Goal: Task Accomplishment & Management: Use online tool/utility

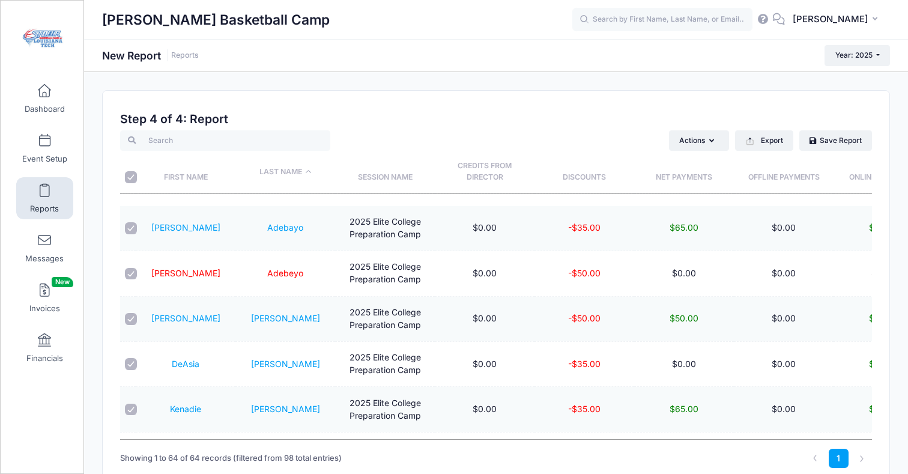
click at [38, 195] on link "Reports" at bounding box center [44, 198] width 57 height 42
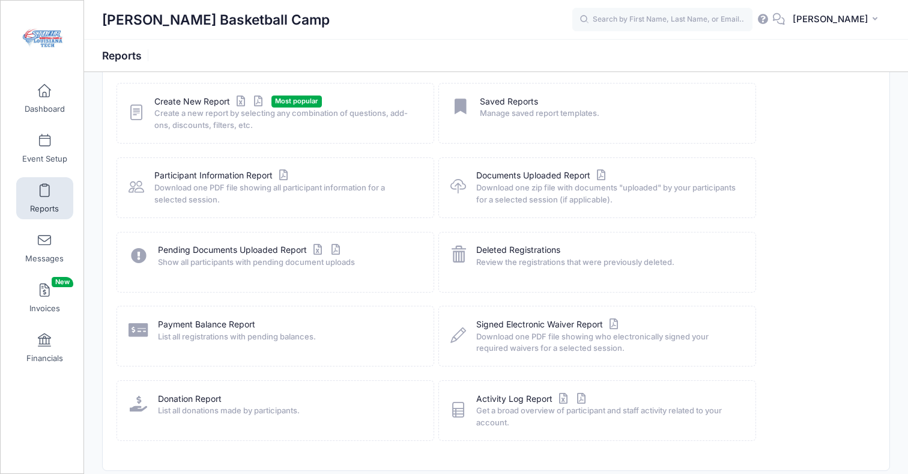
scroll to position [67, 0]
click at [190, 102] on link "Create New Report" at bounding box center [210, 100] width 112 height 13
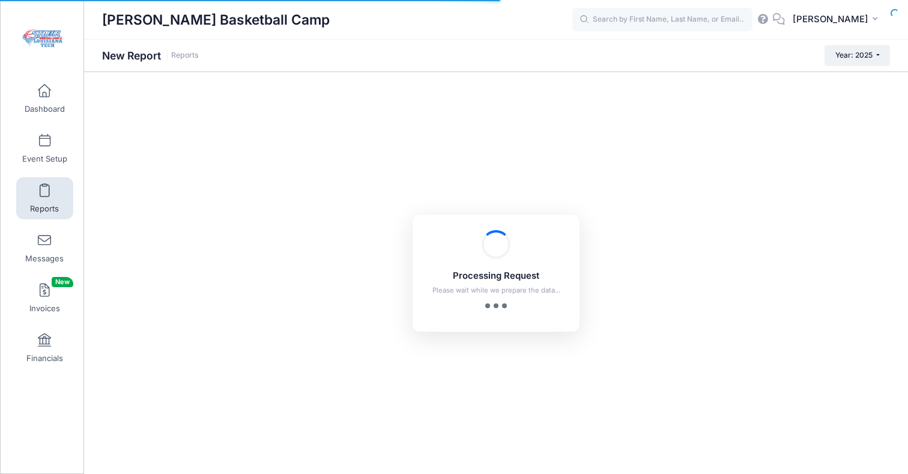
checkbox input "true"
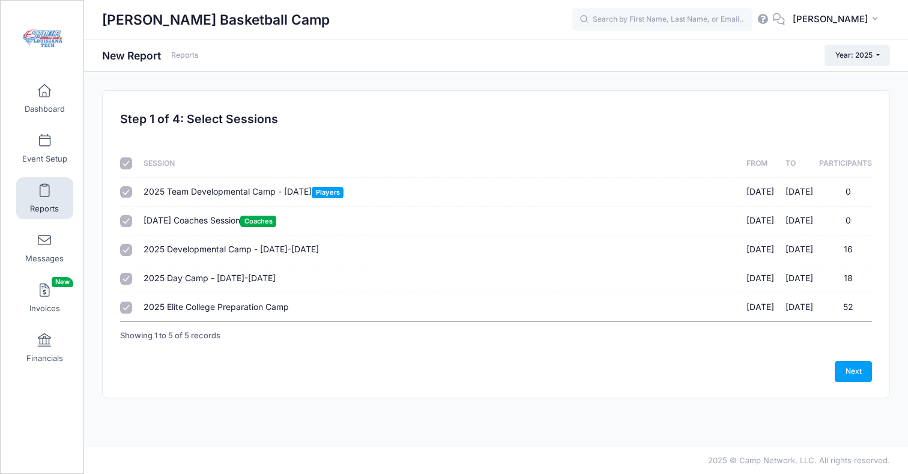
click at [126, 162] on input "checkbox" at bounding box center [126, 163] width 12 height 12
checkbox input "false"
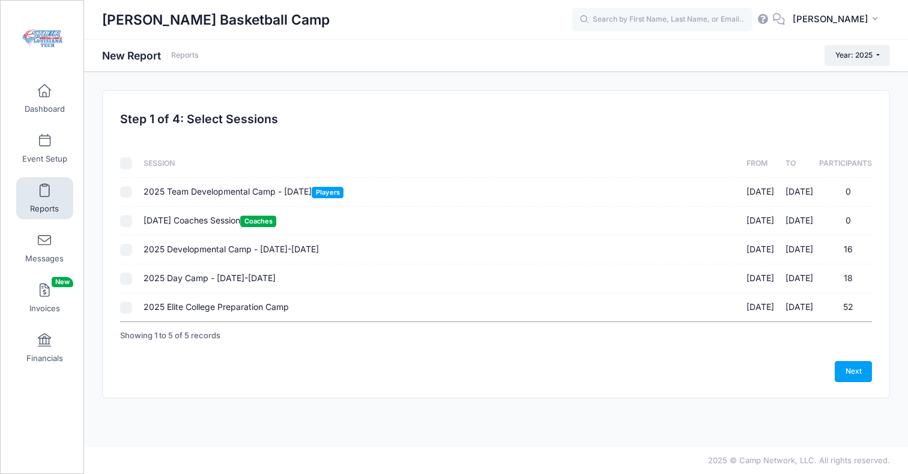
checkbox input "false"
click at [125, 306] on input "2025 Elite College Preparation Camp 08/02/2025 - 08/02/2025 52" at bounding box center [126, 308] width 12 height 12
checkbox input "true"
click at [851, 369] on link "Next" at bounding box center [853, 371] width 37 height 20
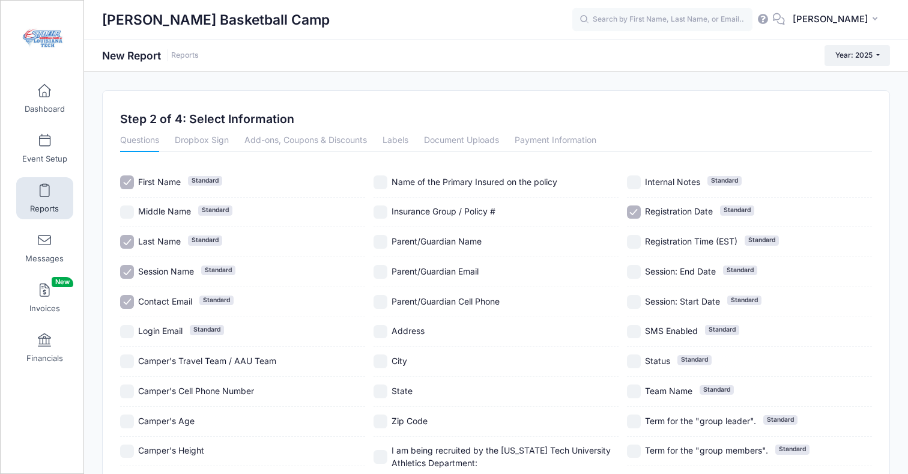
click at [130, 302] on input "Contact Email Standard" at bounding box center [127, 302] width 14 height 14
checkbox input "false"
click at [539, 142] on link "Payment Information" at bounding box center [556, 141] width 82 height 22
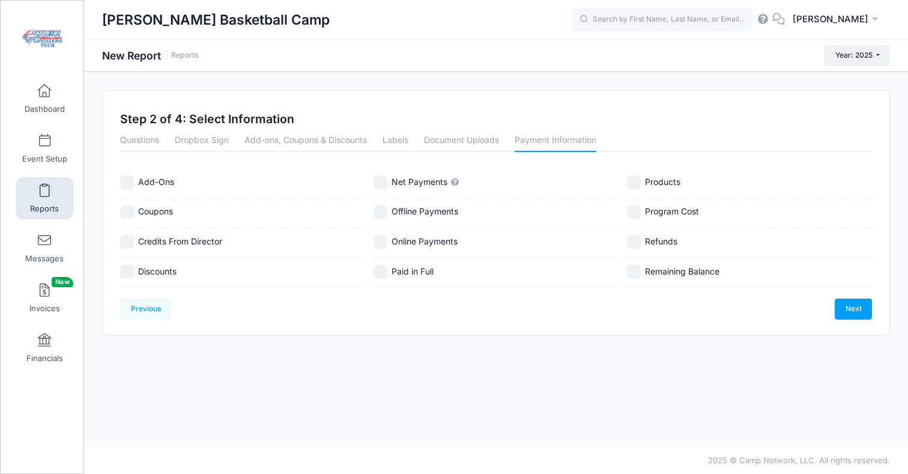
click at [130, 270] on input "Discounts" at bounding box center [127, 272] width 14 height 14
checkbox input "true"
click at [382, 183] on input "Net Payments" at bounding box center [381, 182] width 14 height 14
checkbox input "true"
click at [382, 207] on input "Offline Payments" at bounding box center [381, 212] width 14 height 14
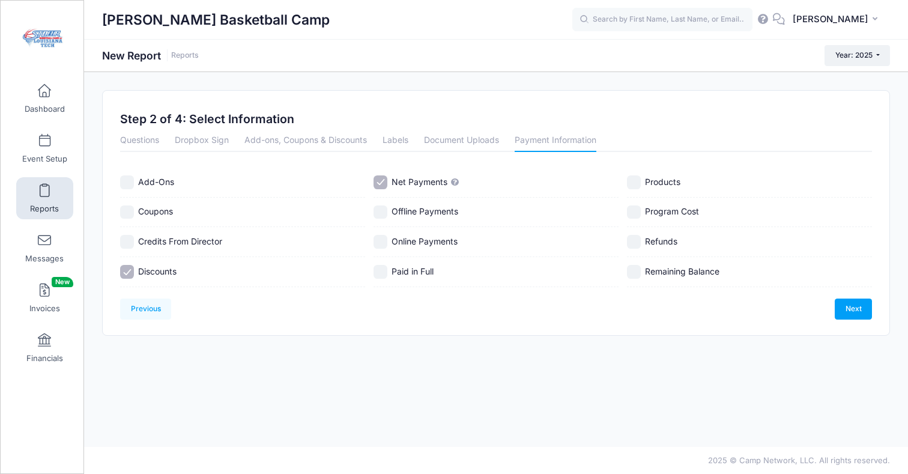
checkbox input "true"
click at [383, 242] on input "Online Payments" at bounding box center [381, 242] width 14 height 14
checkbox input "true"
click at [636, 243] on input "Refunds" at bounding box center [634, 242] width 14 height 14
checkbox input "true"
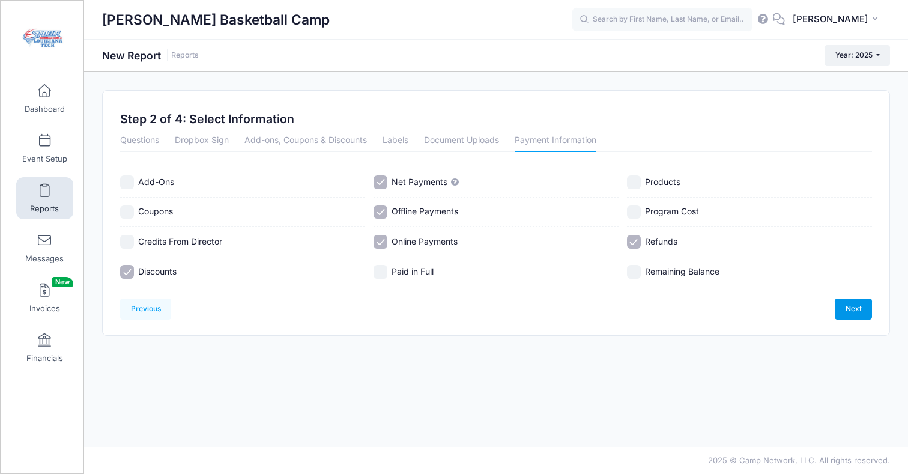
click at [845, 312] on link "Next" at bounding box center [853, 309] width 37 height 20
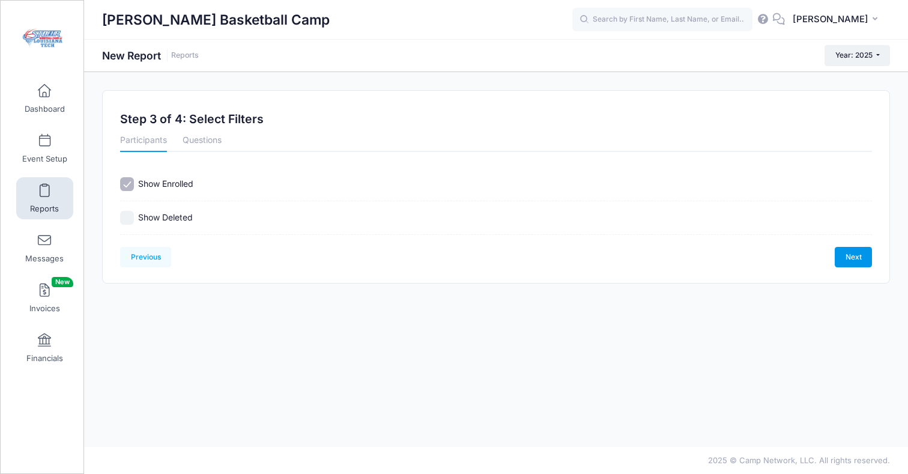
click at [856, 262] on link "Next" at bounding box center [853, 257] width 37 height 20
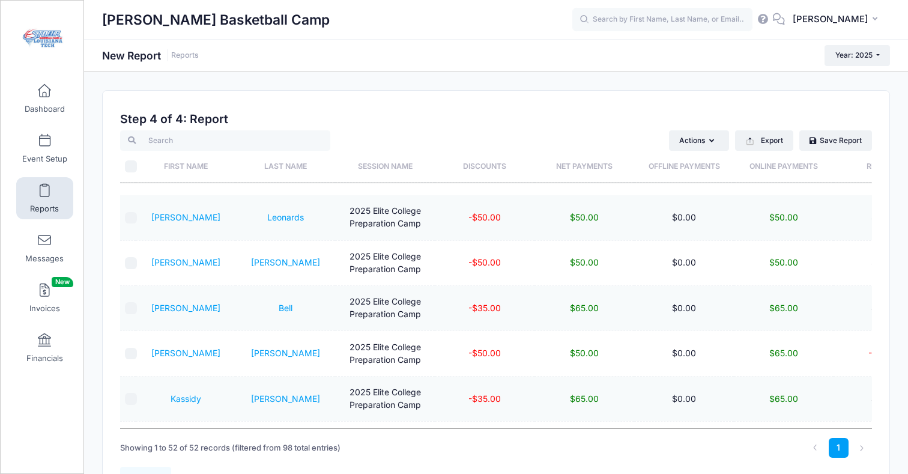
click at [275, 165] on th "Last Name" at bounding box center [286, 167] width 100 height 32
click at [768, 141] on button "Export" at bounding box center [764, 140] width 58 height 20
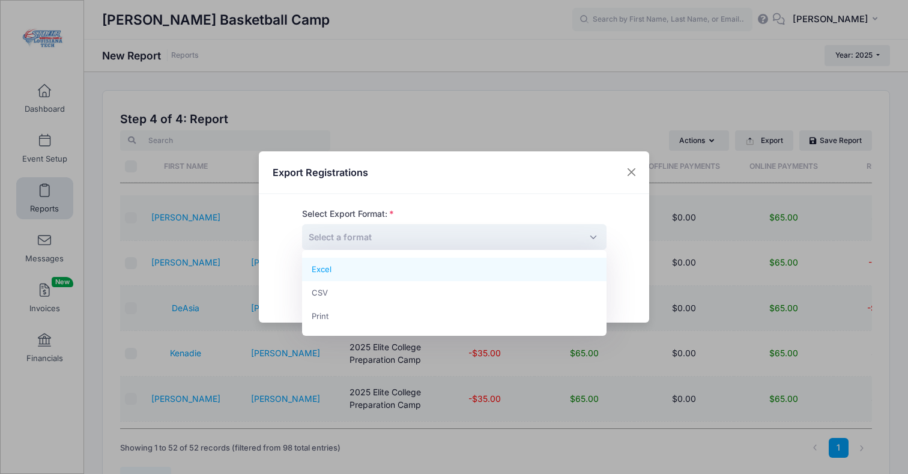
click at [374, 236] on span "Select a format" at bounding box center [454, 237] width 305 height 26
select select "excel"
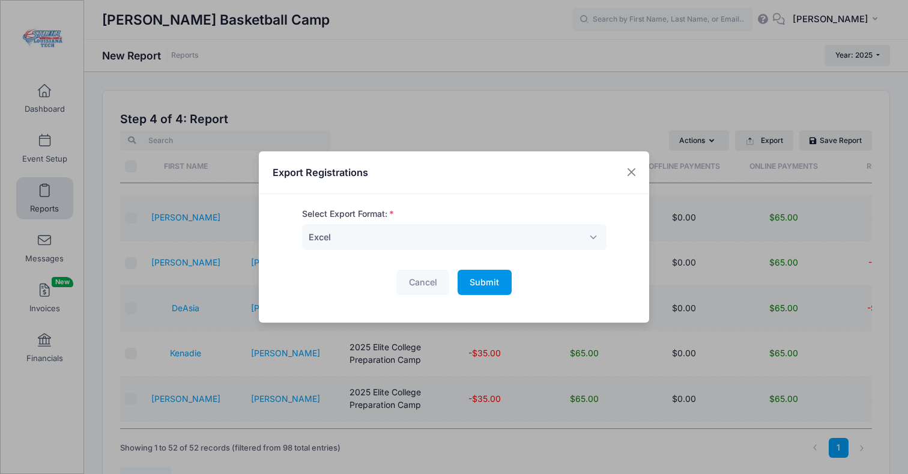
click at [492, 284] on span "Submit" at bounding box center [484, 282] width 29 height 10
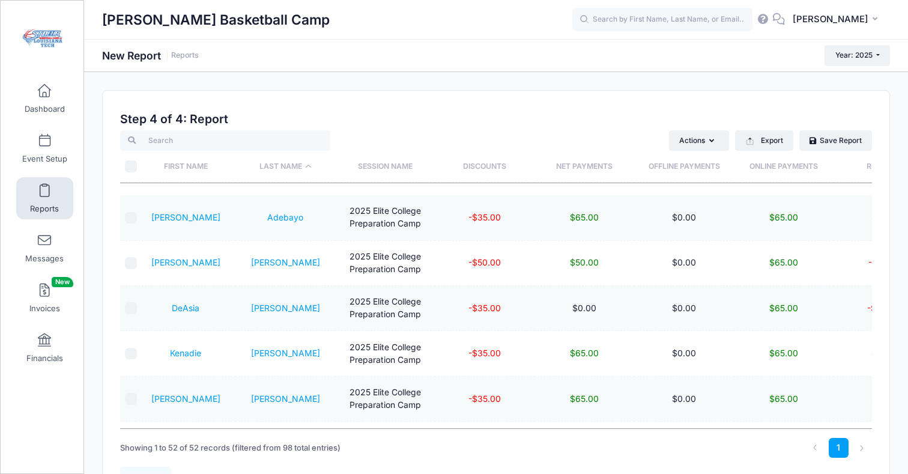
click at [44, 193] on span at bounding box center [44, 190] width 0 height 13
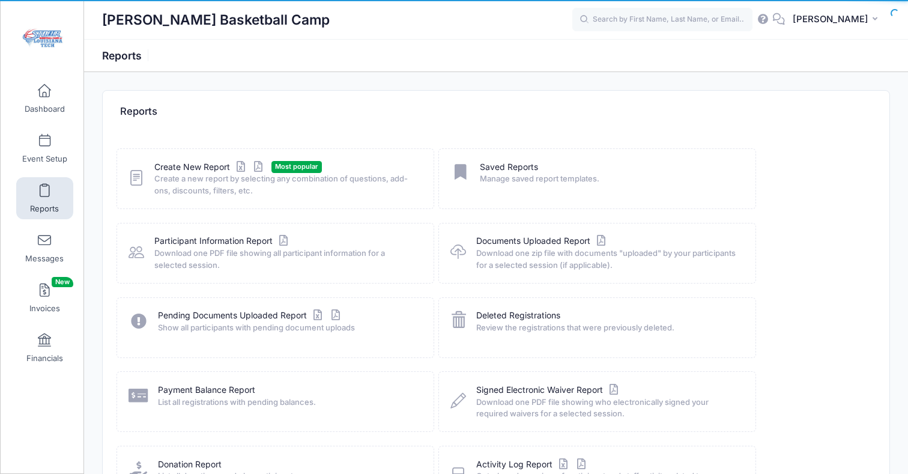
click at [44, 193] on span at bounding box center [44, 190] width 0 height 13
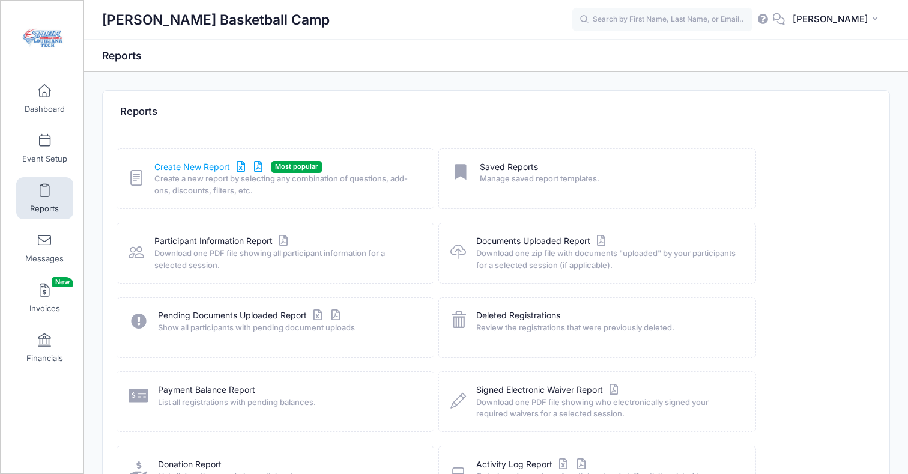
click at [157, 168] on link "Create New Report" at bounding box center [210, 167] width 112 height 13
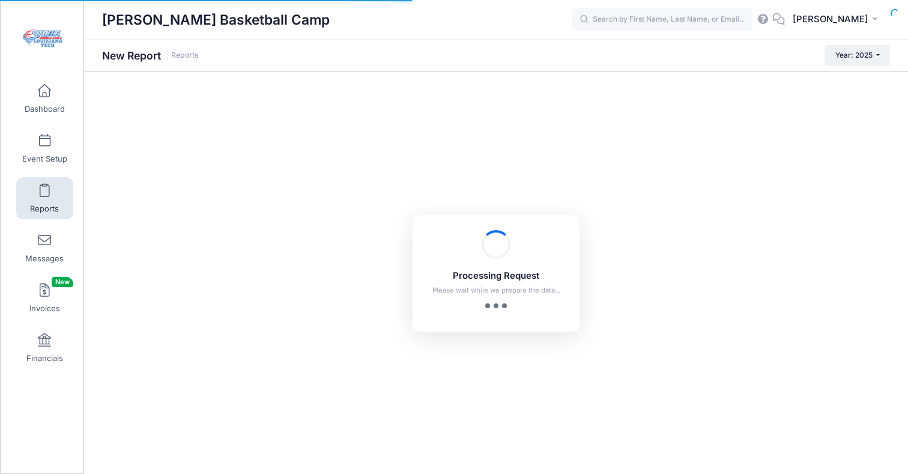
checkbox input "true"
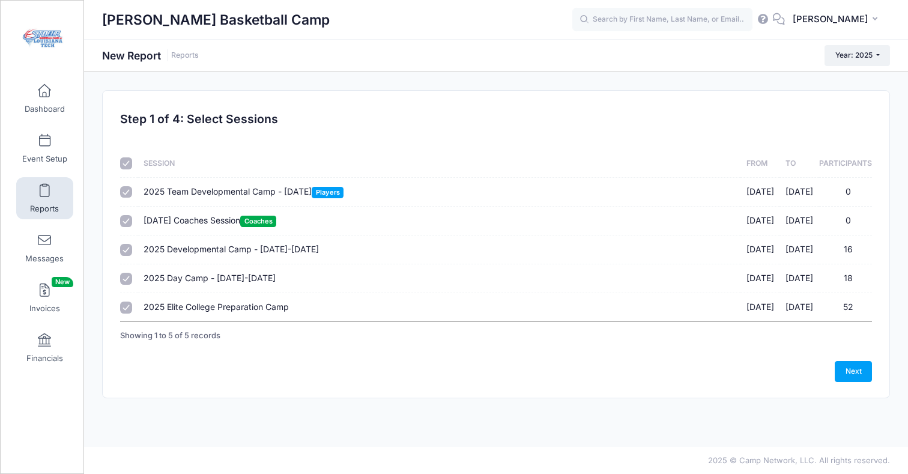
click at [126, 162] on input "checkbox" at bounding box center [126, 163] width 12 height 12
checkbox input "false"
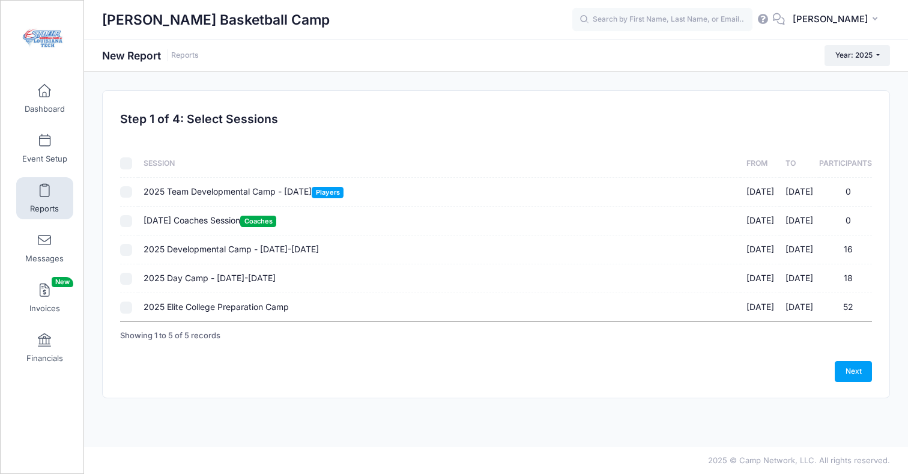
checkbox input "false"
click at [123, 308] on input "2025 Elite College Preparation Camp [DATE] - [DATE] 52" at bounding box center [126, 308] width 12 height 12
checkbox input "true"
click at [851, 373] on link "Next" at bounding box center [853, 371] width 37 height 20
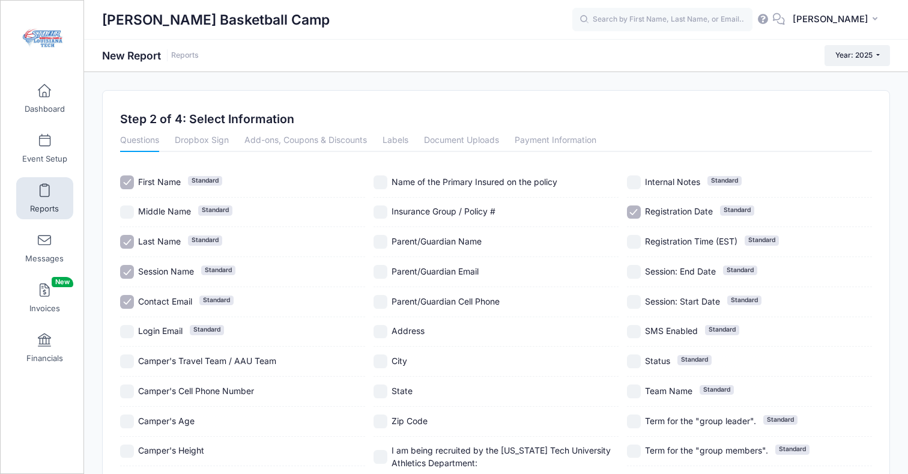
click at [132, 275] on input "Session Name Standard" at bounding box center [127, 272] width 14 height 14
checkbox input "false"
click at [126, 300] on input "Contact Email Standard" at bounding box center [127, 302] width 14 height 14
checkbox input "false"
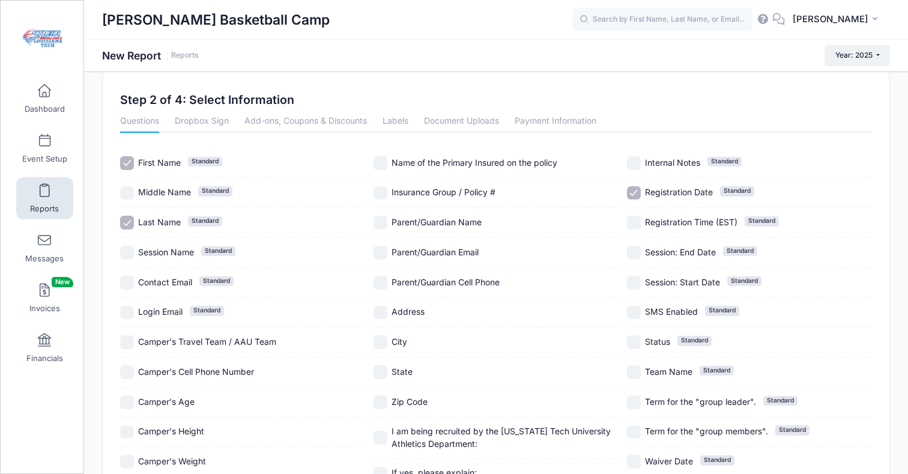
click at [382, 312] on input "Address" at bounding box center [381, 313] width 14 height 14
checkbox input "true"
click at [382, 341] on input "City" at bounding box center [381, 342] width 14 height 14
checkbox input "true"
click at [379, 373] on input "State" at bounding box center [381, 372] width 14 height 14
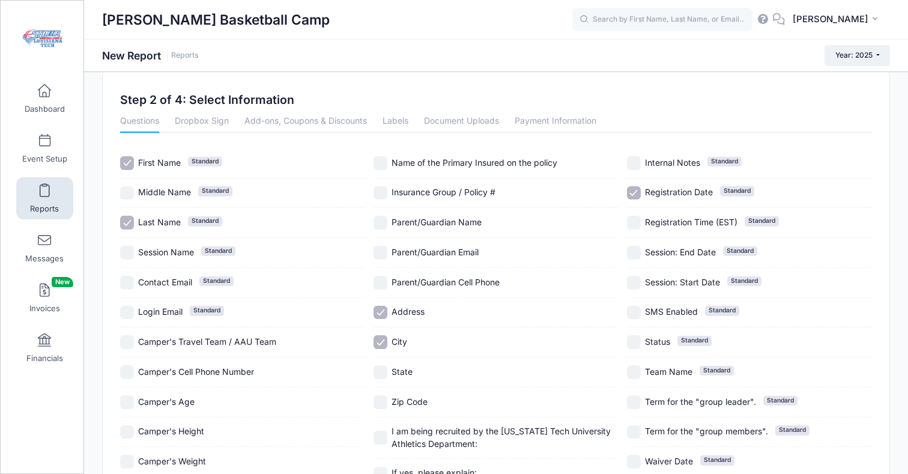
checkbox input "true"
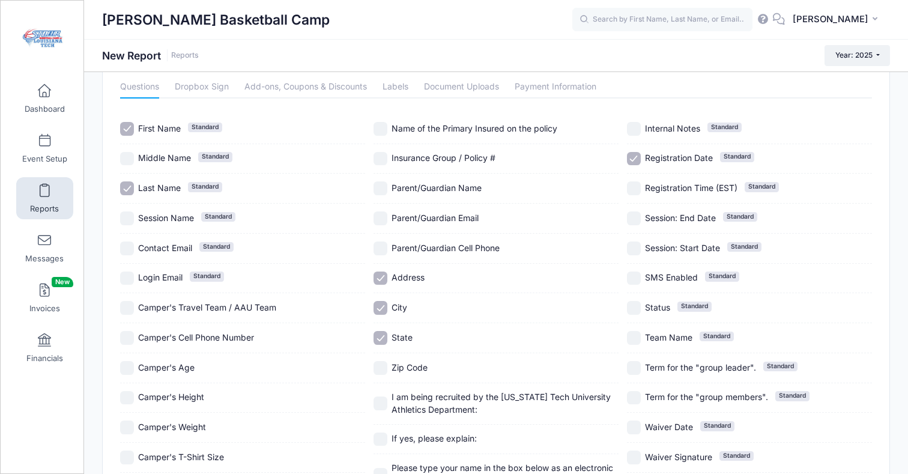
scroll to position [59, 0]
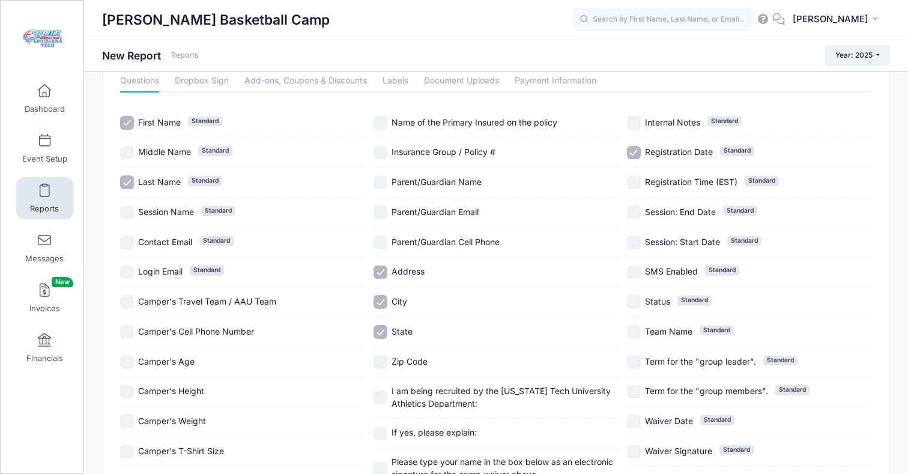
click at [637, 156] on input "Registration Date Standard" at bounding box center [634, 153] width 14 height 14
checkbox input "false"
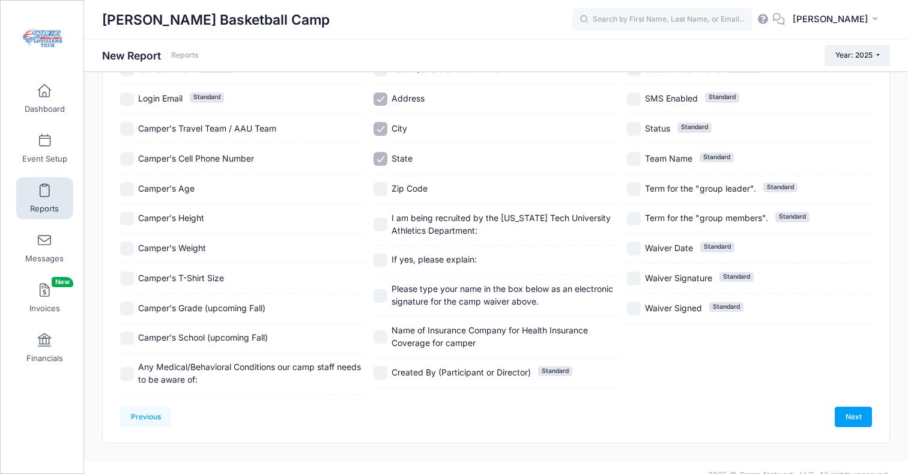
scroll to position [247, 0]
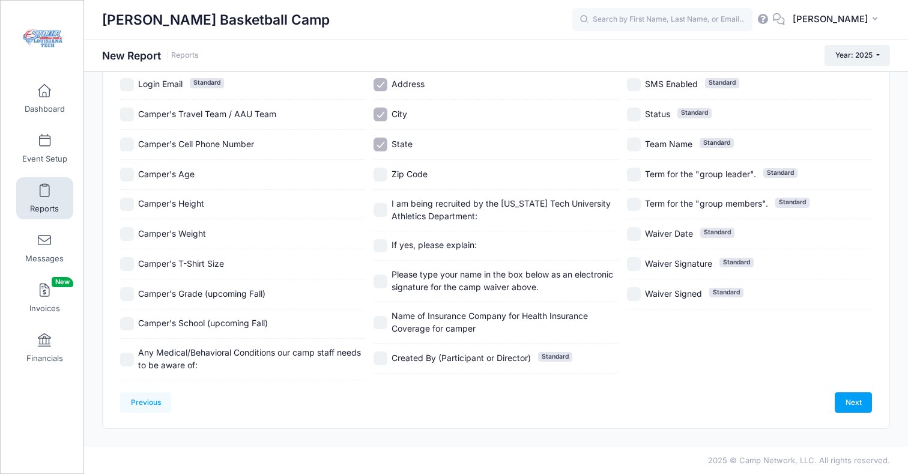
click at [382, 210] on input "I am being recruited by the [US_STATE] Tech University Athletics Department:" at bounding box center [381, 210] width 14 height 14
checkbox input "true"
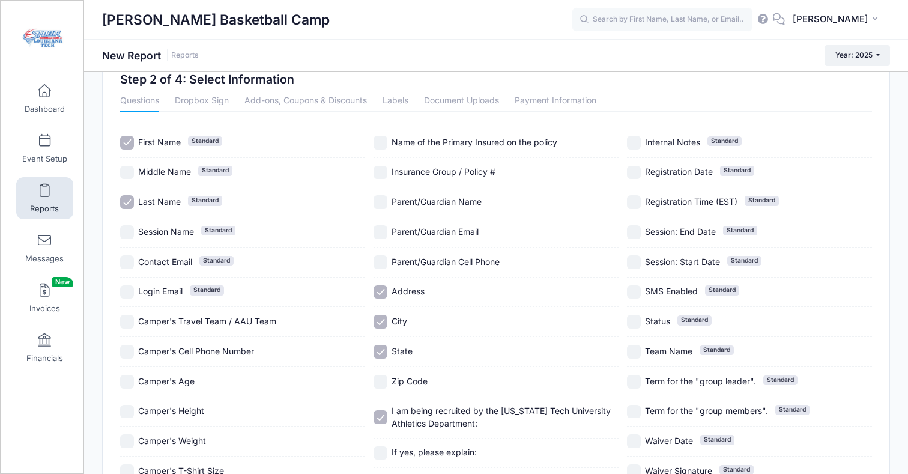
scroll to position [0, 0]
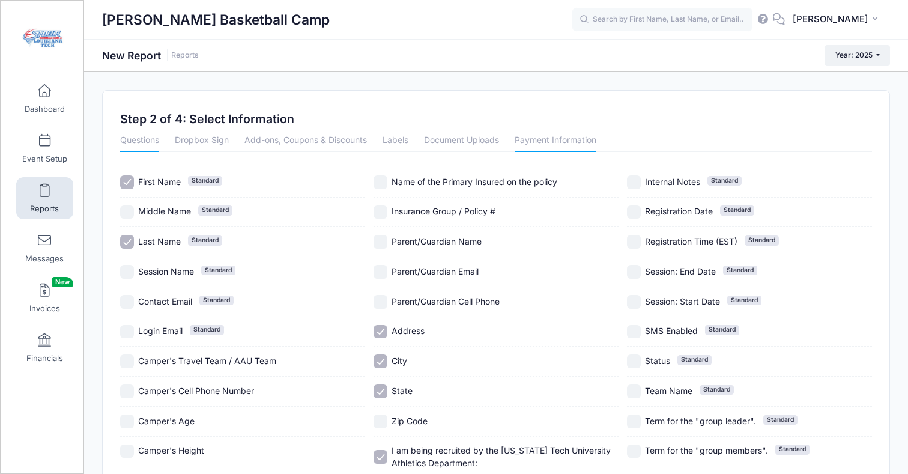
click at [542, 136] on link "Payment Information" at bounding box center [556, 141] width 82 height 22
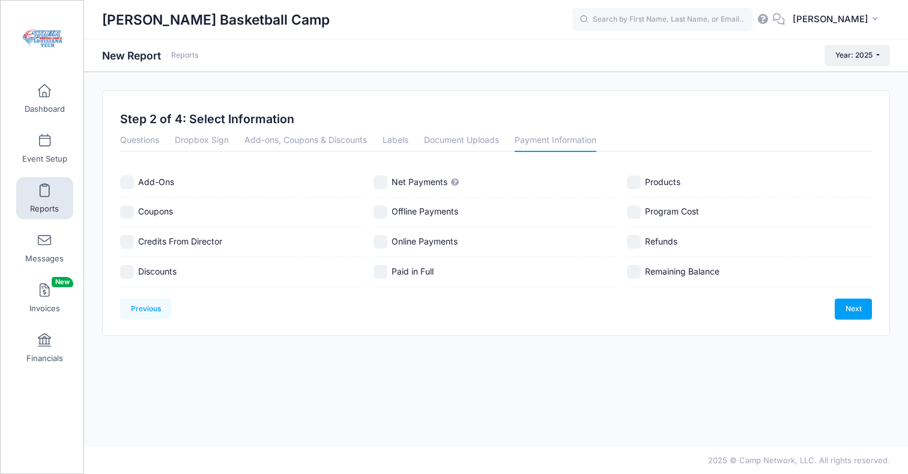
click at [379, 184] on input "Net Payments" at bounding box center [381, 182] width 14 height 14
checkbox input "true"
click at [129, 272] on input "Discounts" at bounding box center [127, 272] width 14 height 14
checkbox input "true"
click at [631, 245] on input "Refunds" at bounding box center [634, 242] width 14 height 14
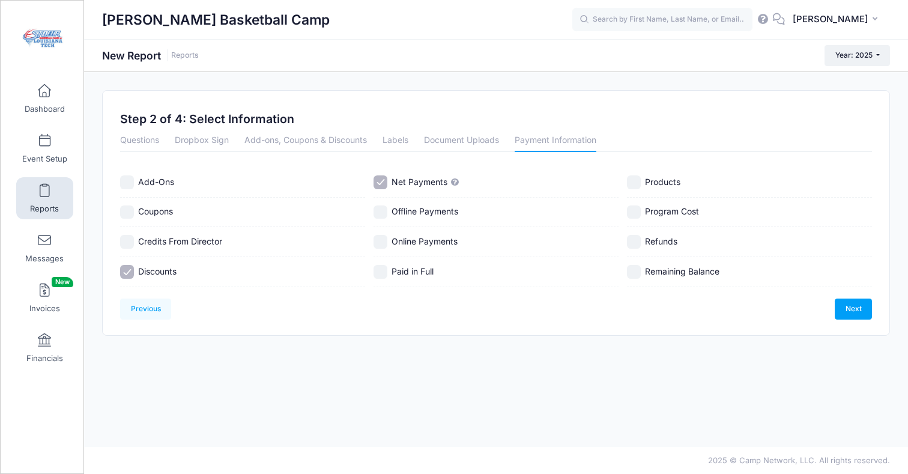
checkbox input "true"
click at [845, 311] on link "Next" at bounding box center [853, 309] width 37 height 20
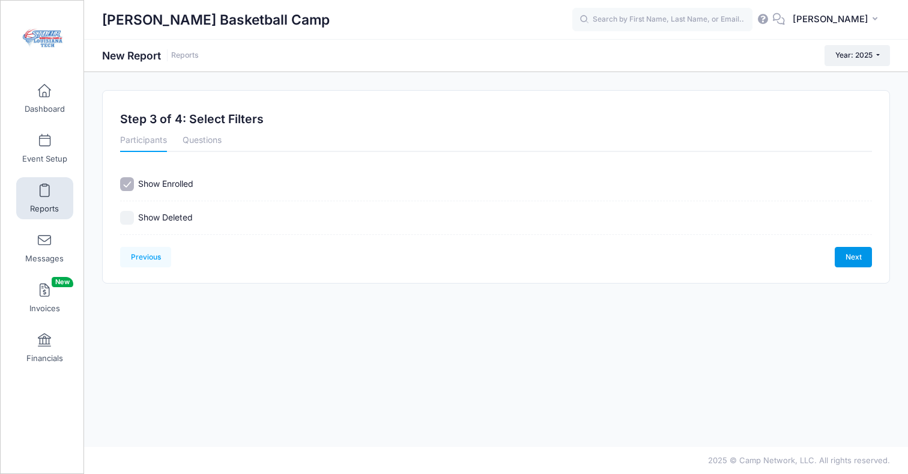
click at [850, 260] on link "Next" at bounding box center [853, 257] width 37 height 20
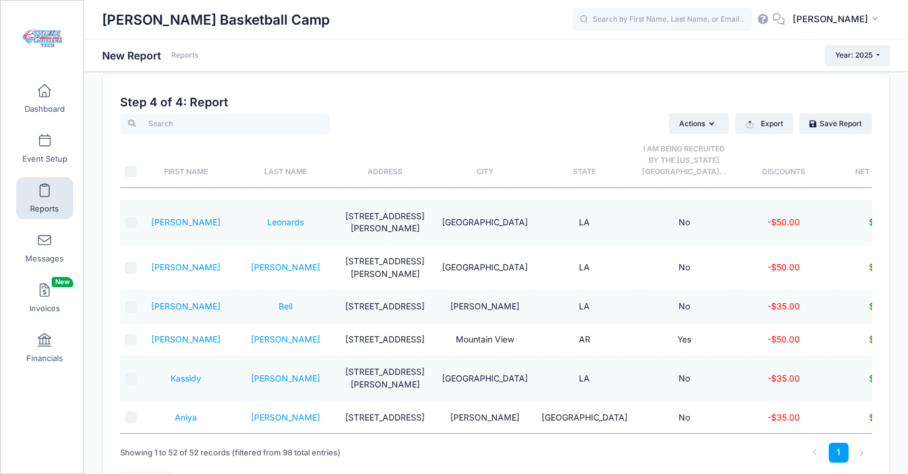
scroll to position [16, 0]
click at [275, 167] on th "Last Name" at bounding box center [286, 161] width 100 height 53
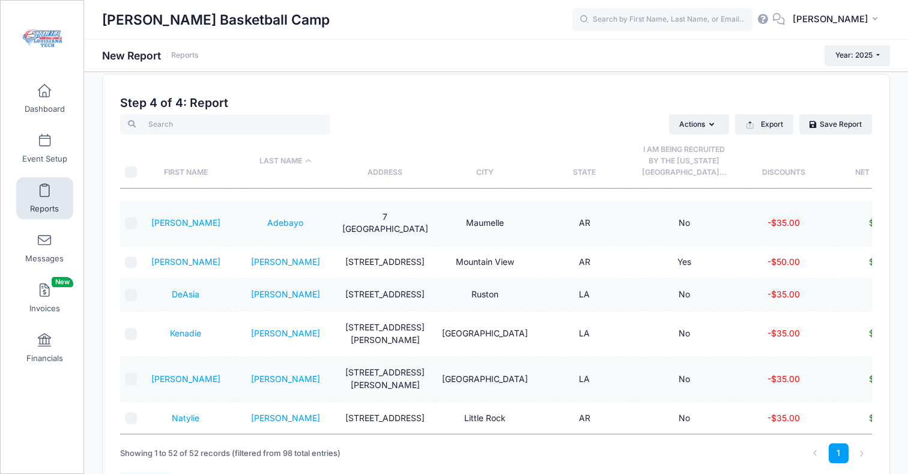
click at [132, 170] on input "\a \a" at bounding box center [131, 172] width 12 height 12
checkbox input "true"
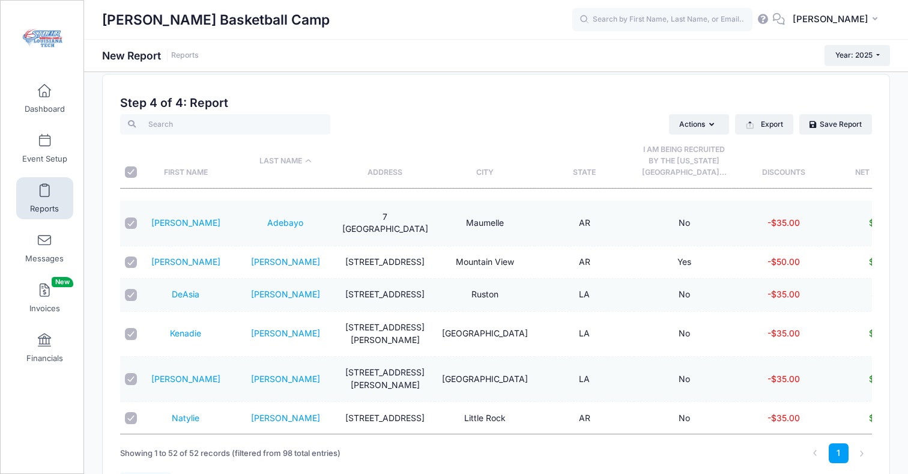
checkbox input "true"
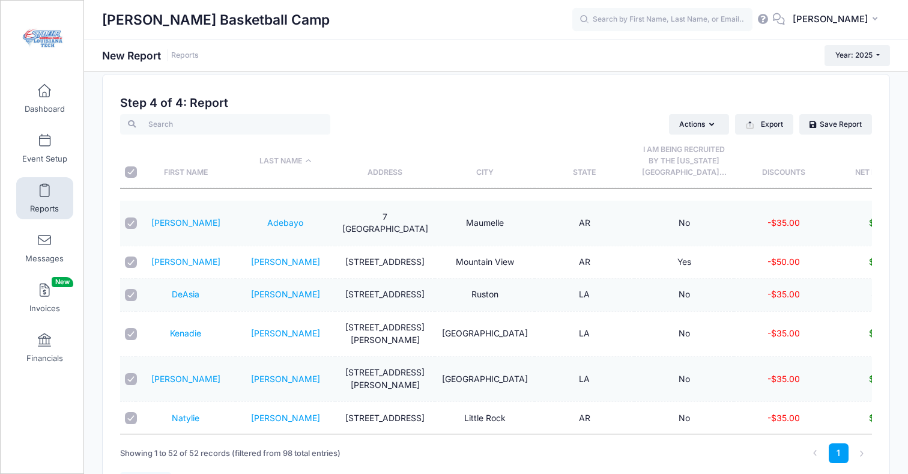
checkbox input "true"
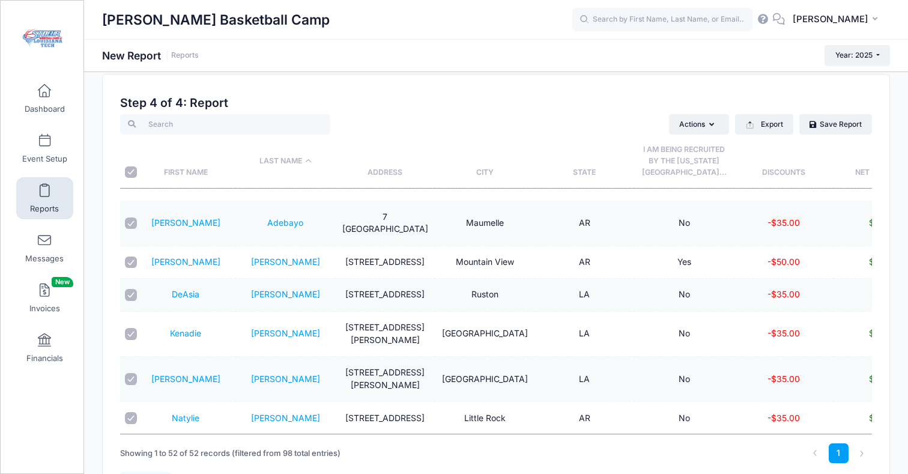
checkbox input "true"
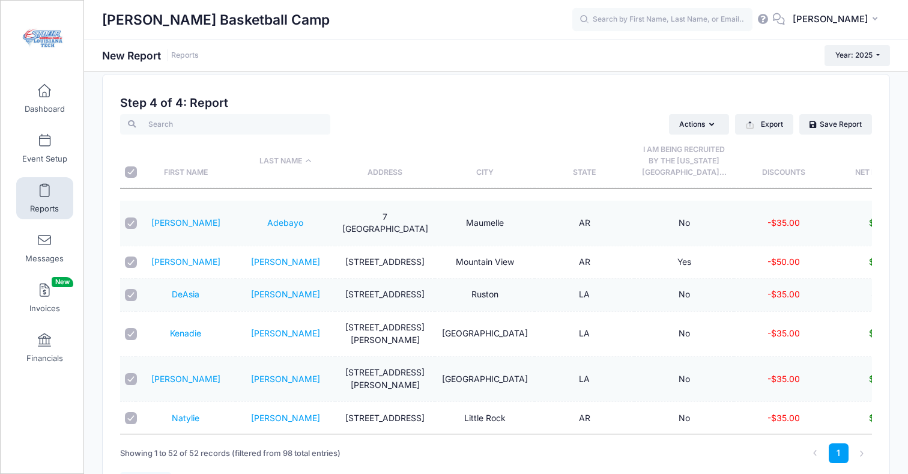
checkbox input "true"
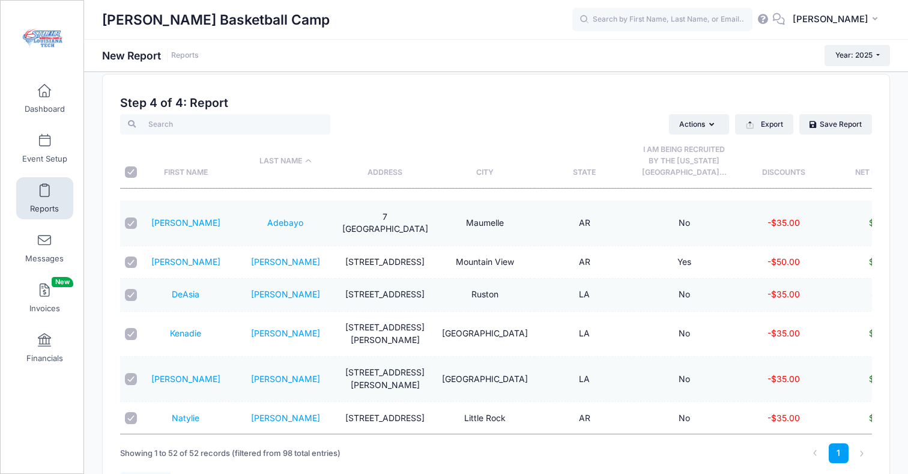
checkbox input "true"
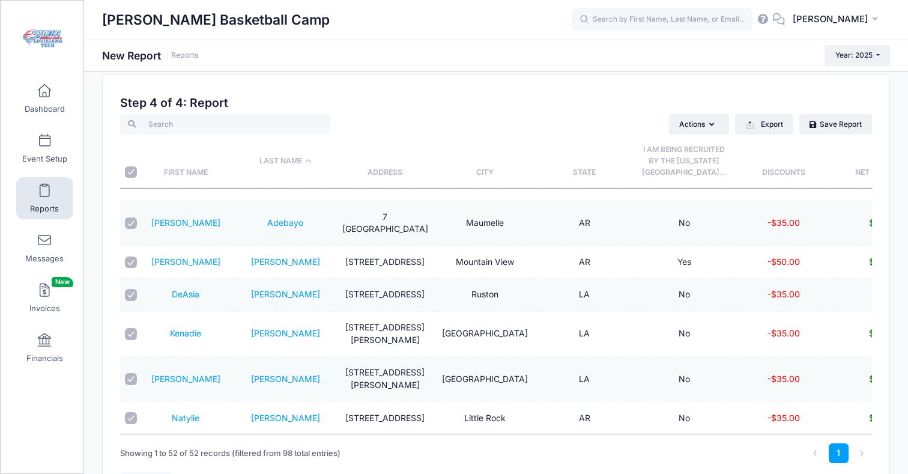
checkbox input "true"
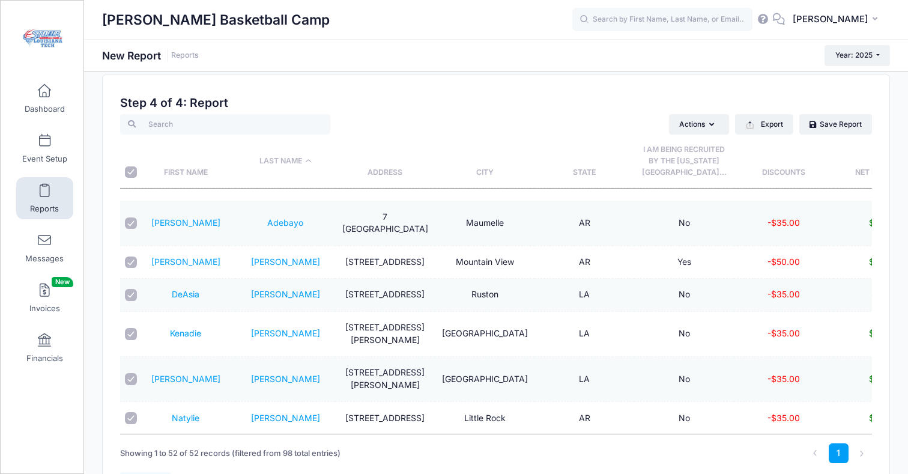
checkbox input "true"
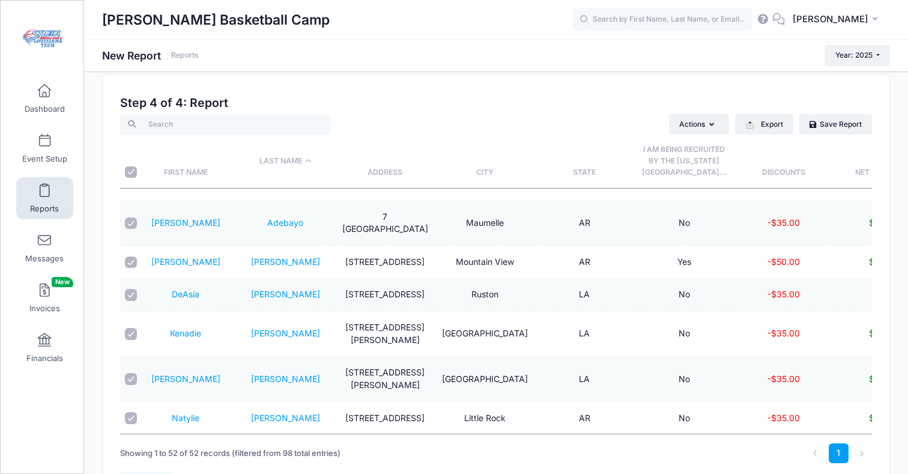
checkbox input "true"
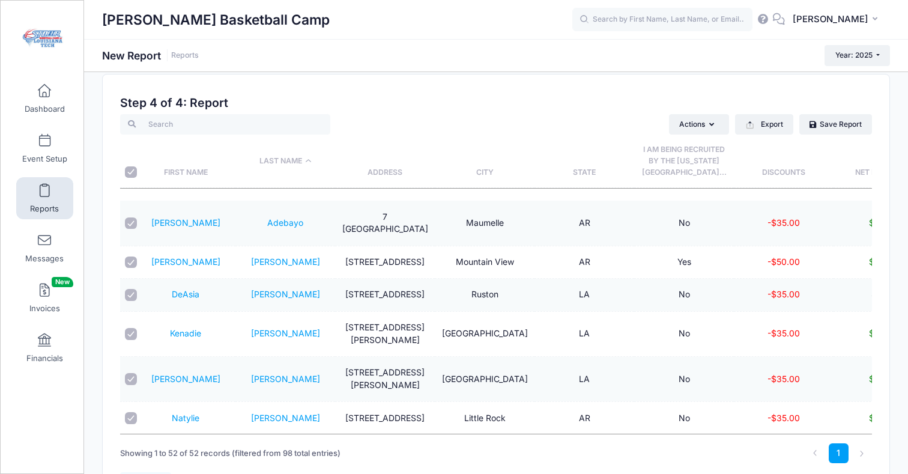
checkbox input "true"
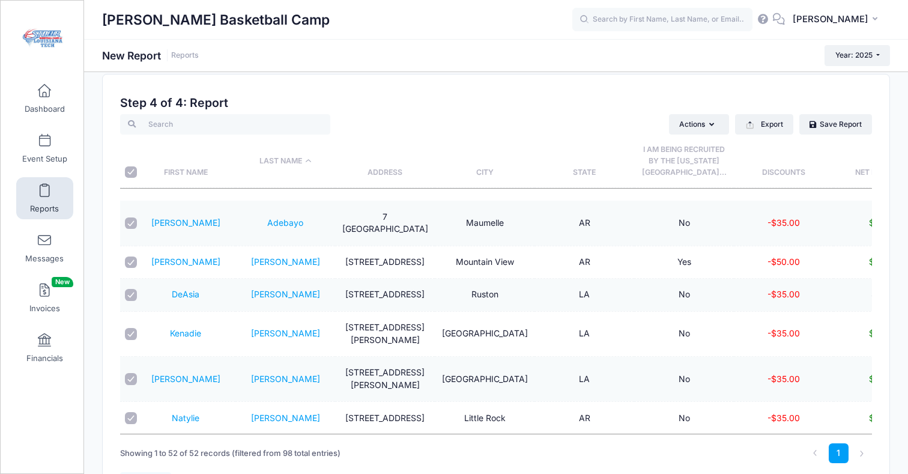
checkbox input "true"
click at [760, 133] on button "Export" at bounding box center [764, 124] width 58 height 20
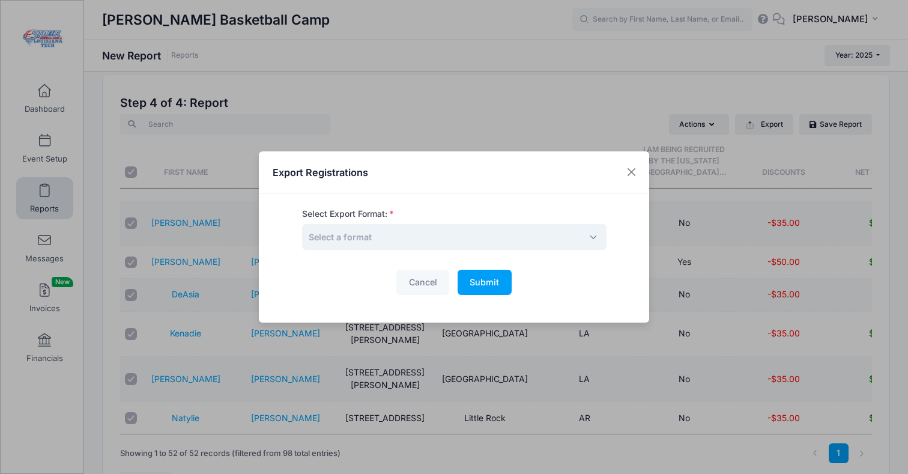
click at [386, 241] on span "Select a format" at bounding box center [454, 237] width 305 height 26
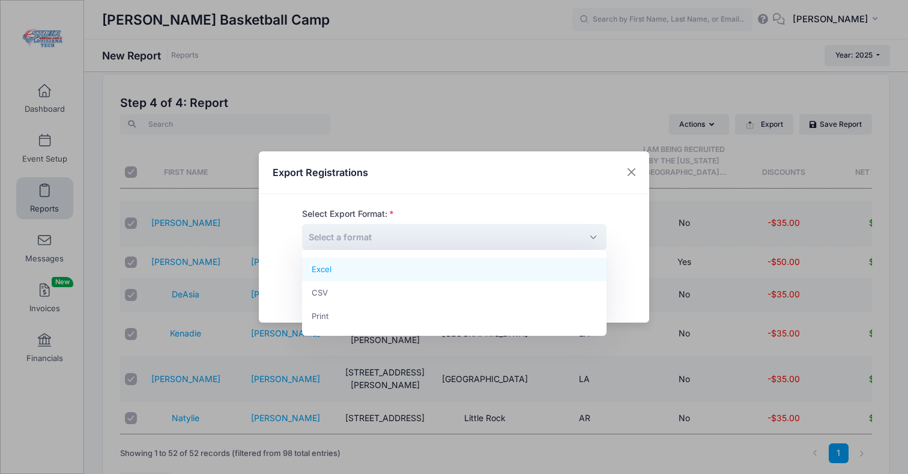
select select "excel"
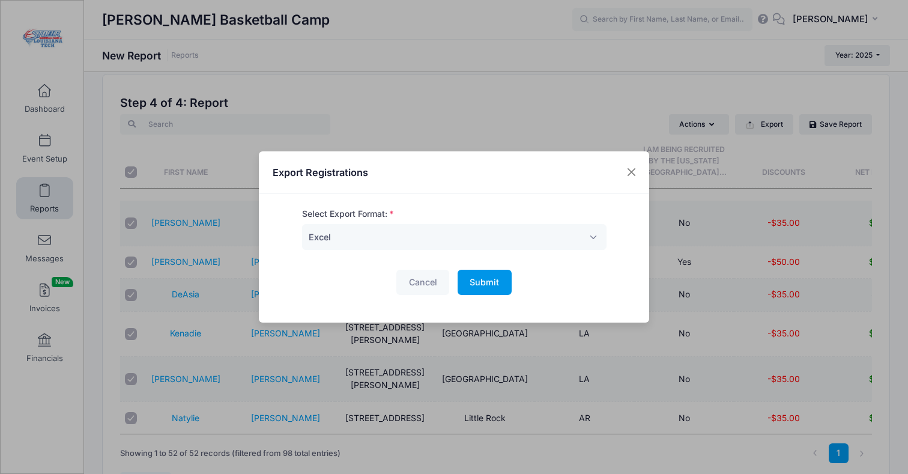
click at [483, 281] on span "Submit" at bounding box center [484, 282] width 29 height 10
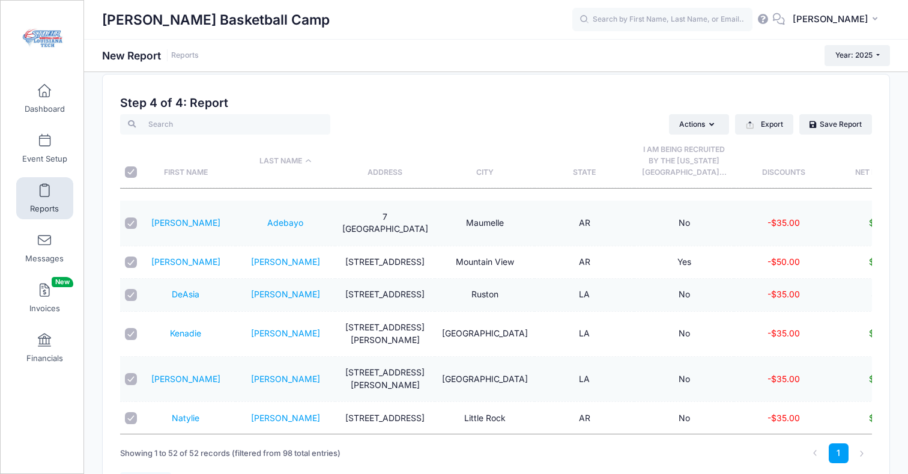
scroll to position [18, 0]
